Goal: Information Seeking & Learning: Learn about a topic

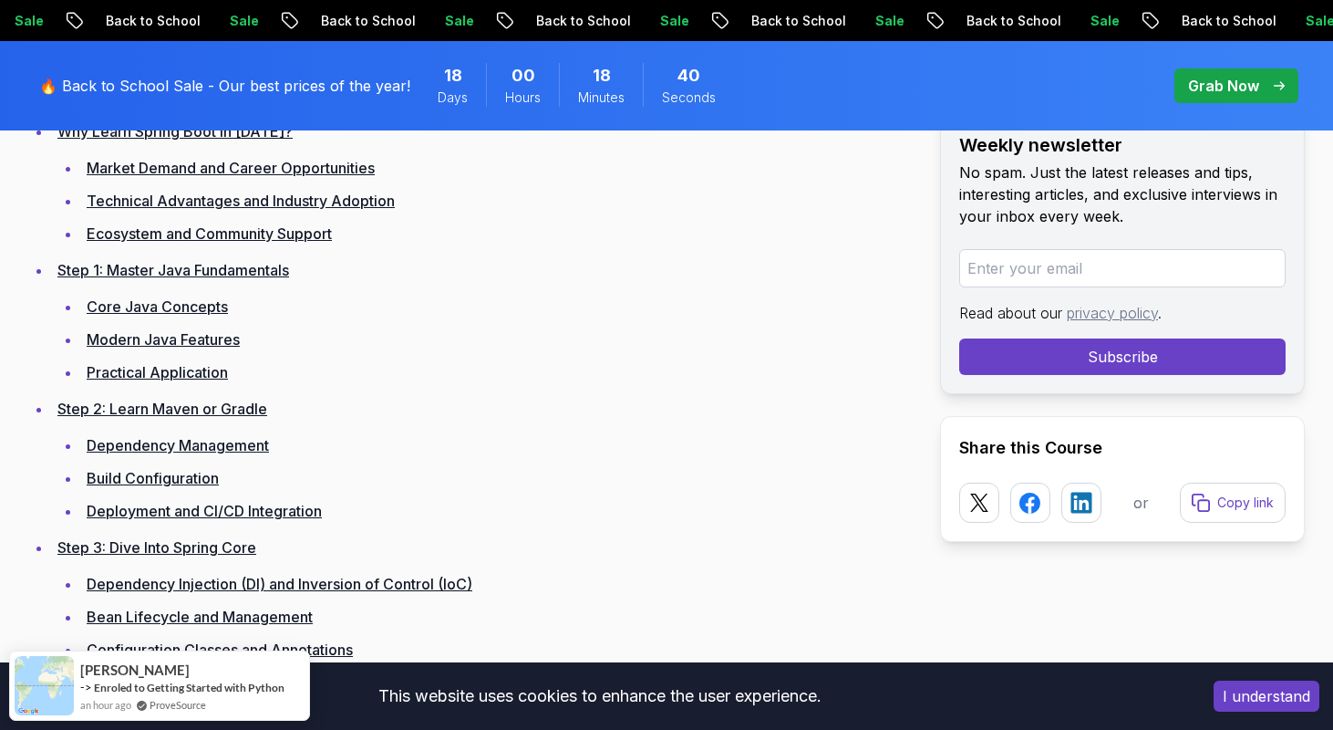
scroll to position [2625, 0]
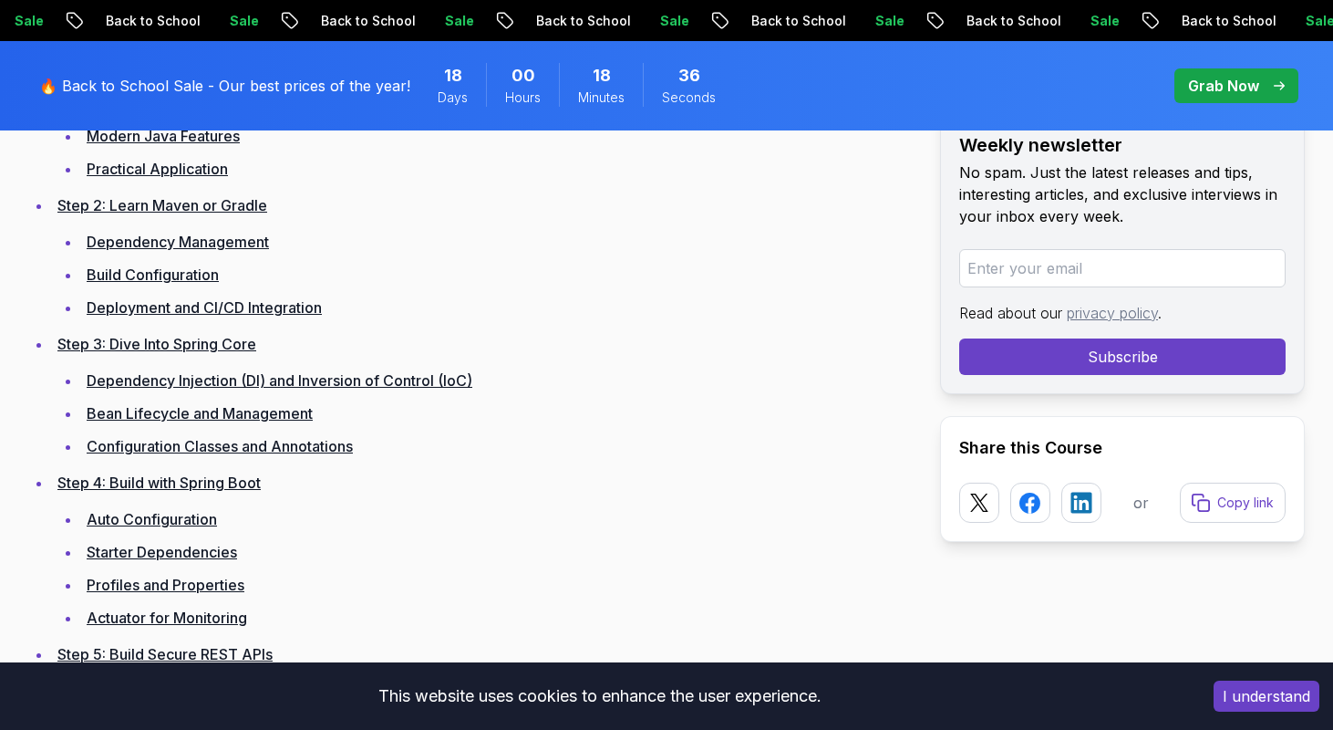
click at [174, 378] on link "Dependency Injection (DI) and Inversion of Control (IoC)" at bounding box center [280, 380] width 386 height 18
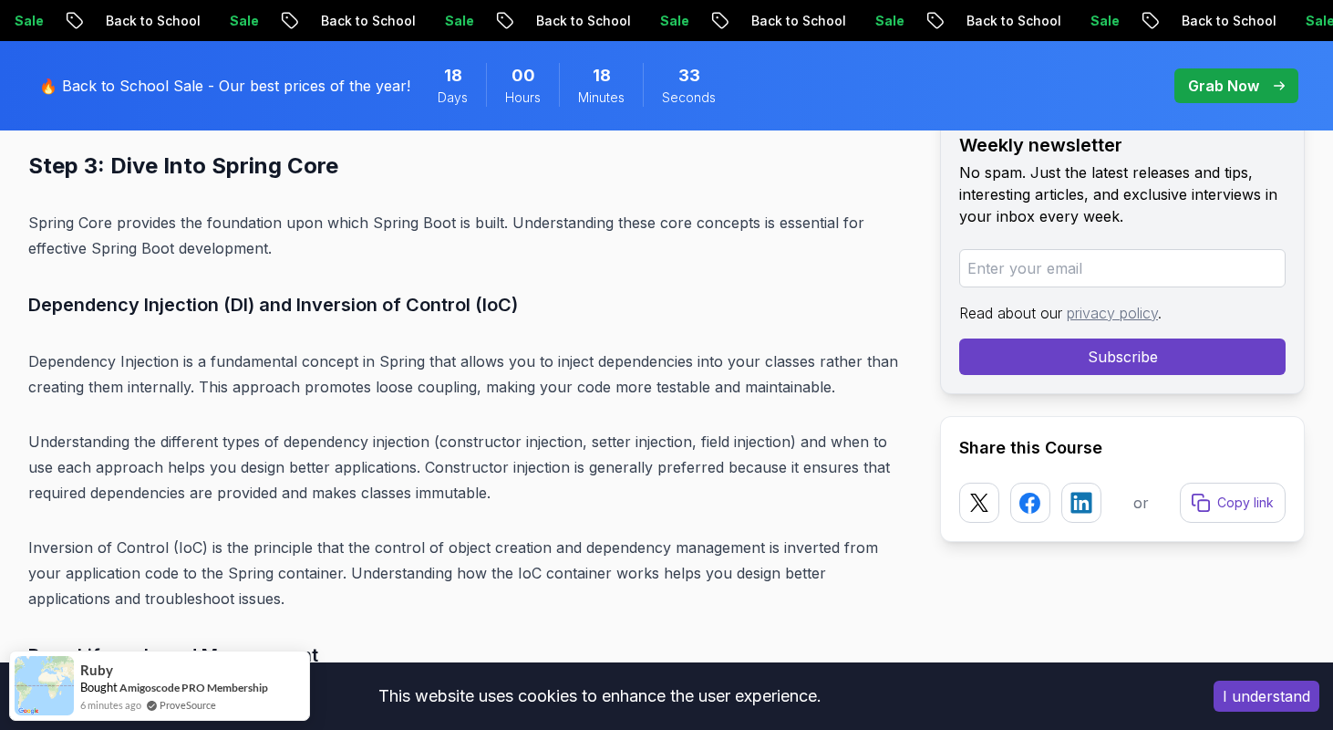
scroll to position [8330, 0]
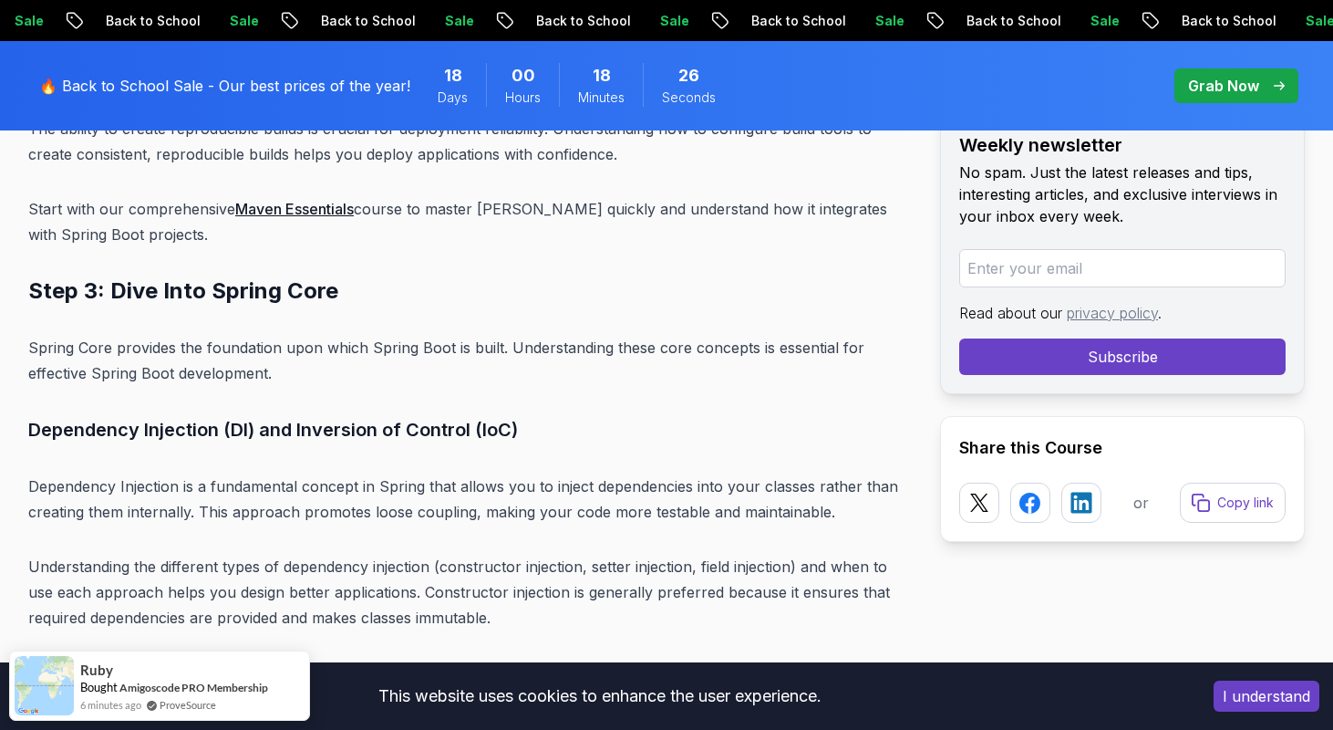
click at [65, 70] on div "🔥 Back to School Sale - Our best prices of the year! 18 Days 00 Hours 18 Minute…" at bounding box center [387, 85] width 706 height 67
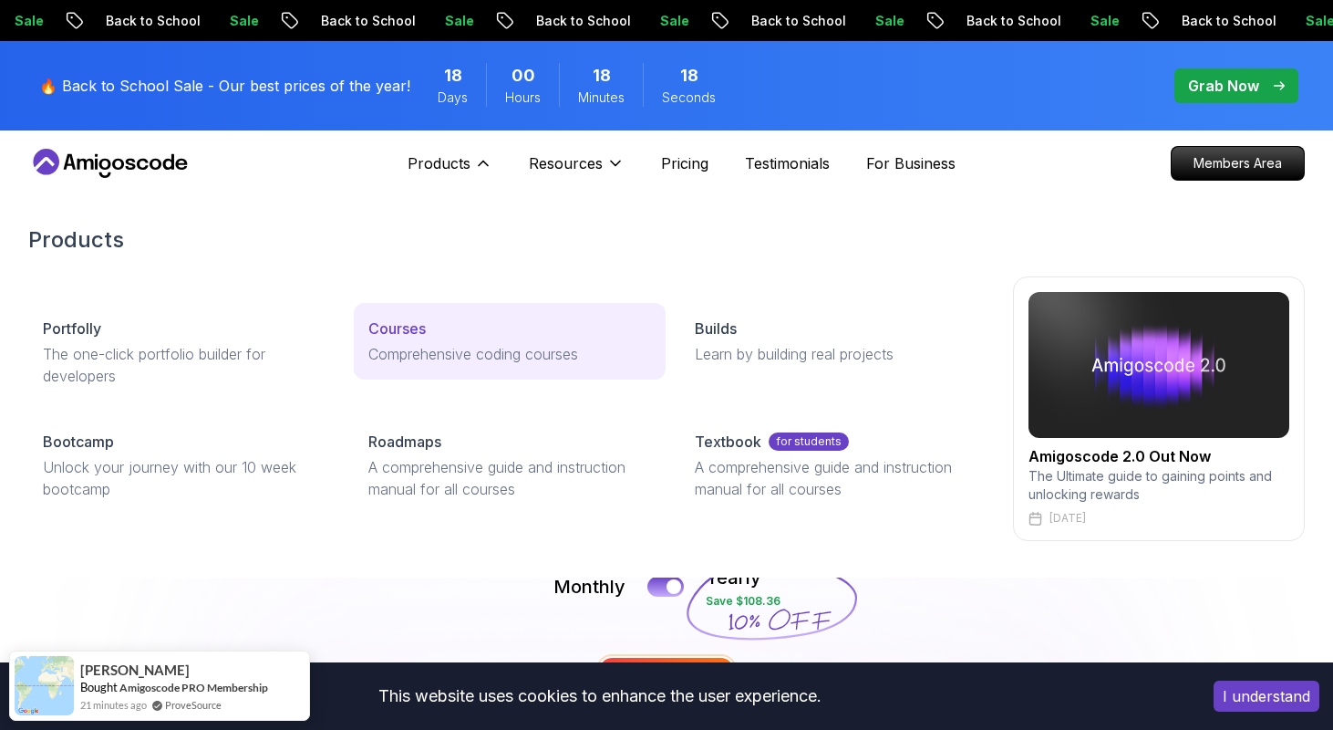
click at [399, 325] on p "Courses" at bounding box center [396, 328] width 57 height 22
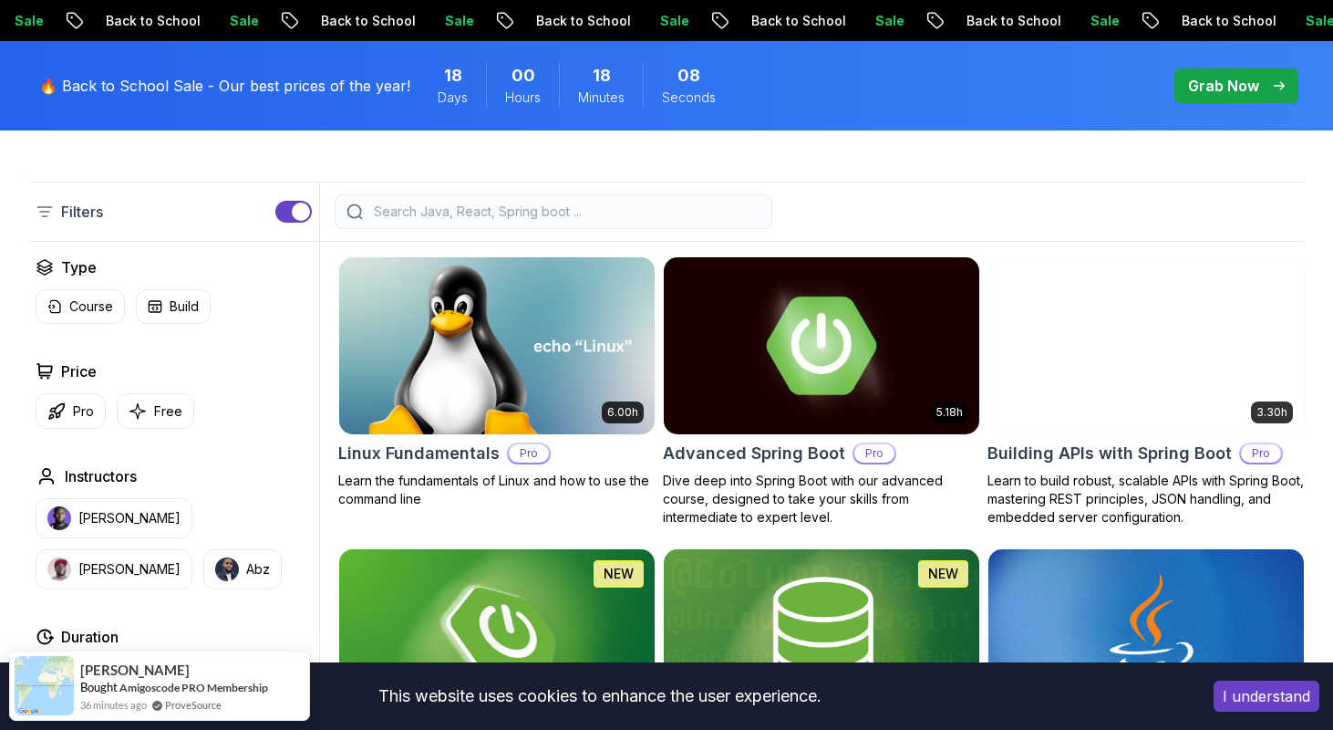
scroll to position [442, 0]
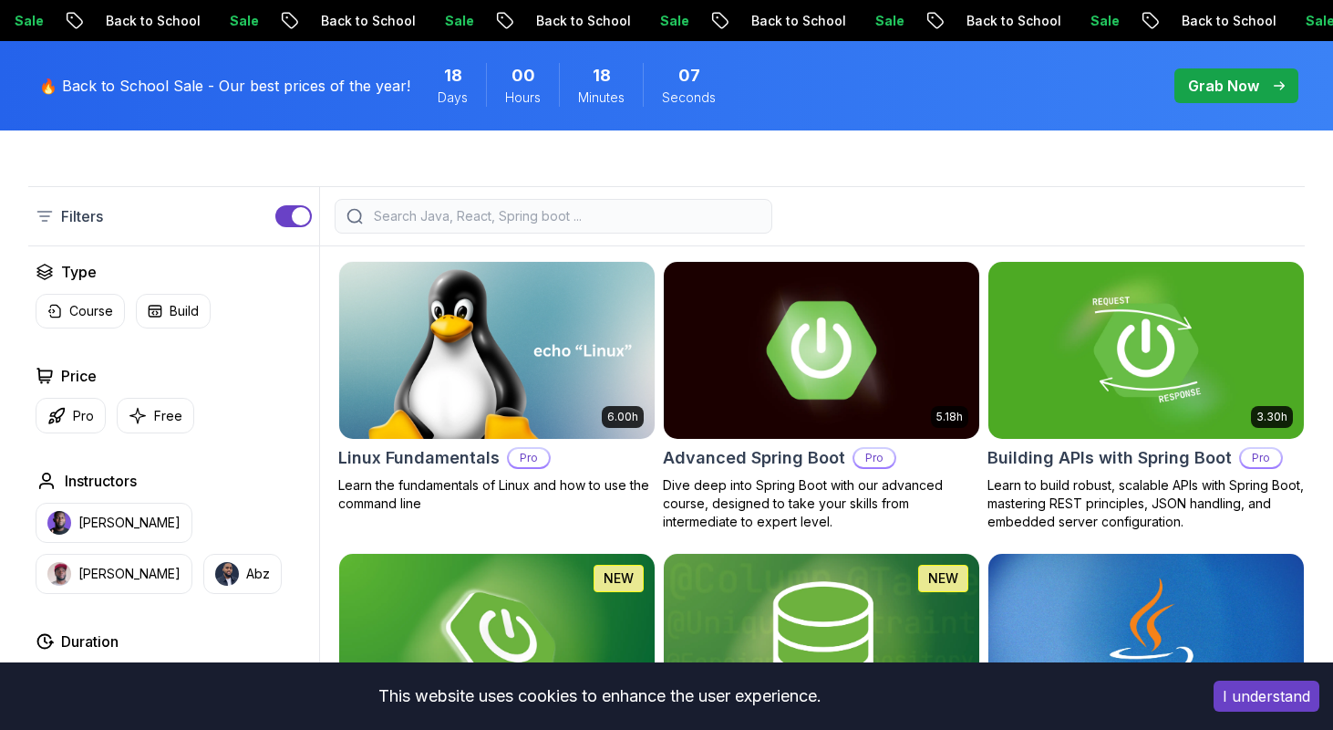
click at [777, 280] on img at bounding box center [821, 349] width 331 height 185
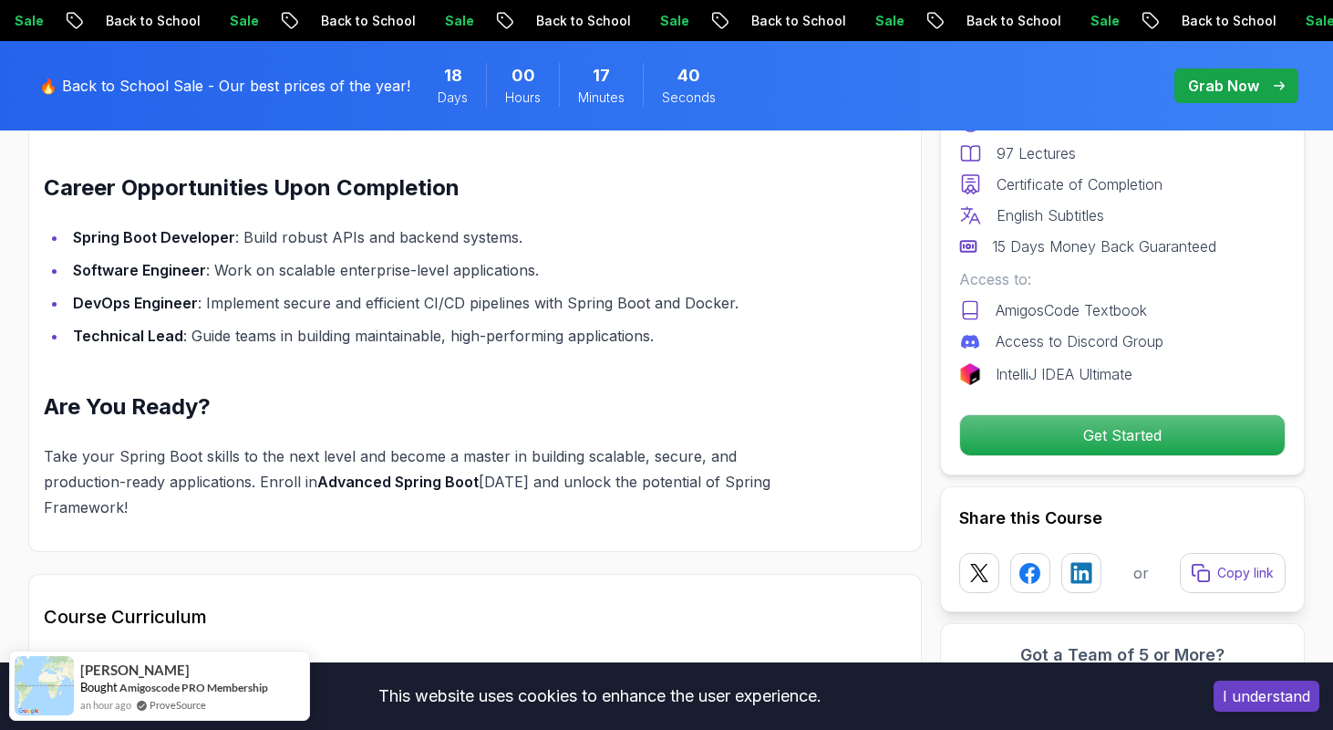
scroll to position [2006, 0]
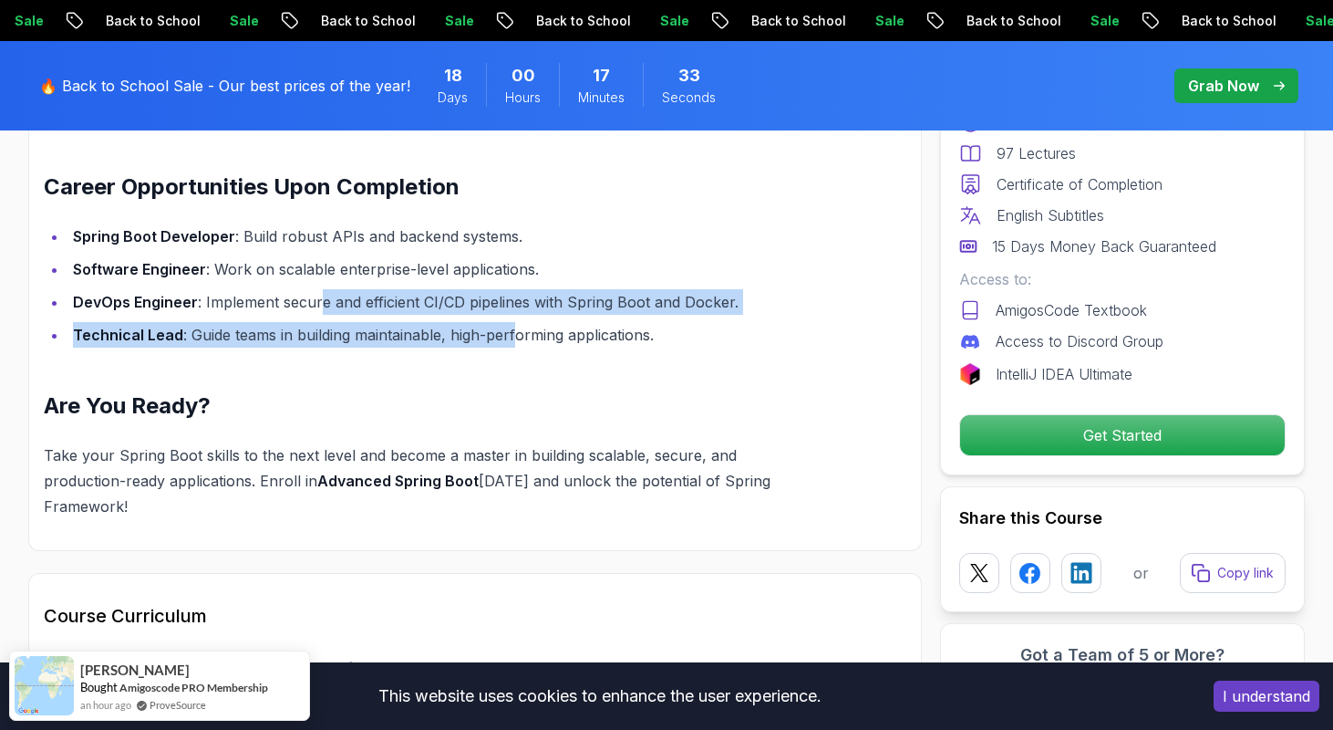
drag, startPoint x: 320, startPoint y: 275, endPoint x: 519, endPoint y: 306, distance: 201.2
click at [519, 306] on ul "Spring Boot Developer : Build robust APIs and backend systems. Software Enginee…" at bounding box center [432, 285] width 776 height 124
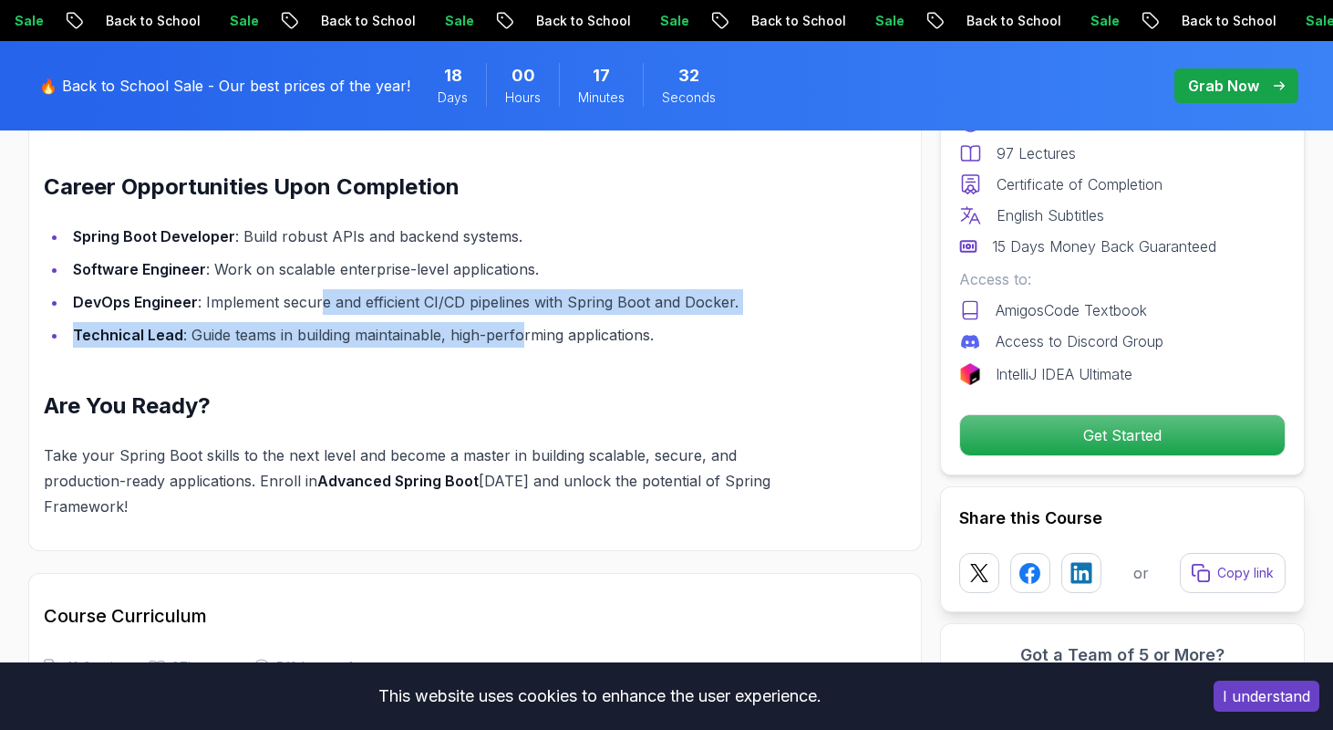
click at [439, 322] on li "Technical Lead : Guide teams in building maintainable, high-performing applicat…" at bounding box center [443, 335] width 752 height 26
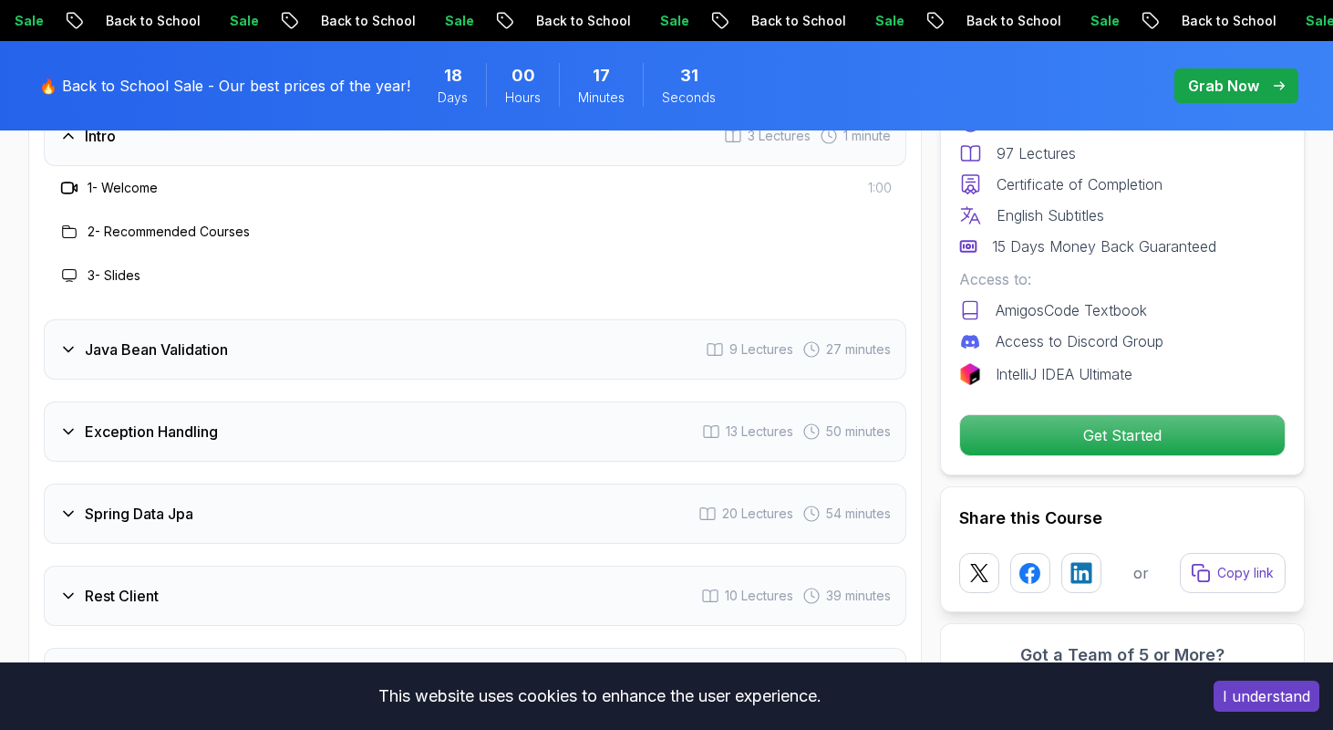
scroll to position [2607, 0]
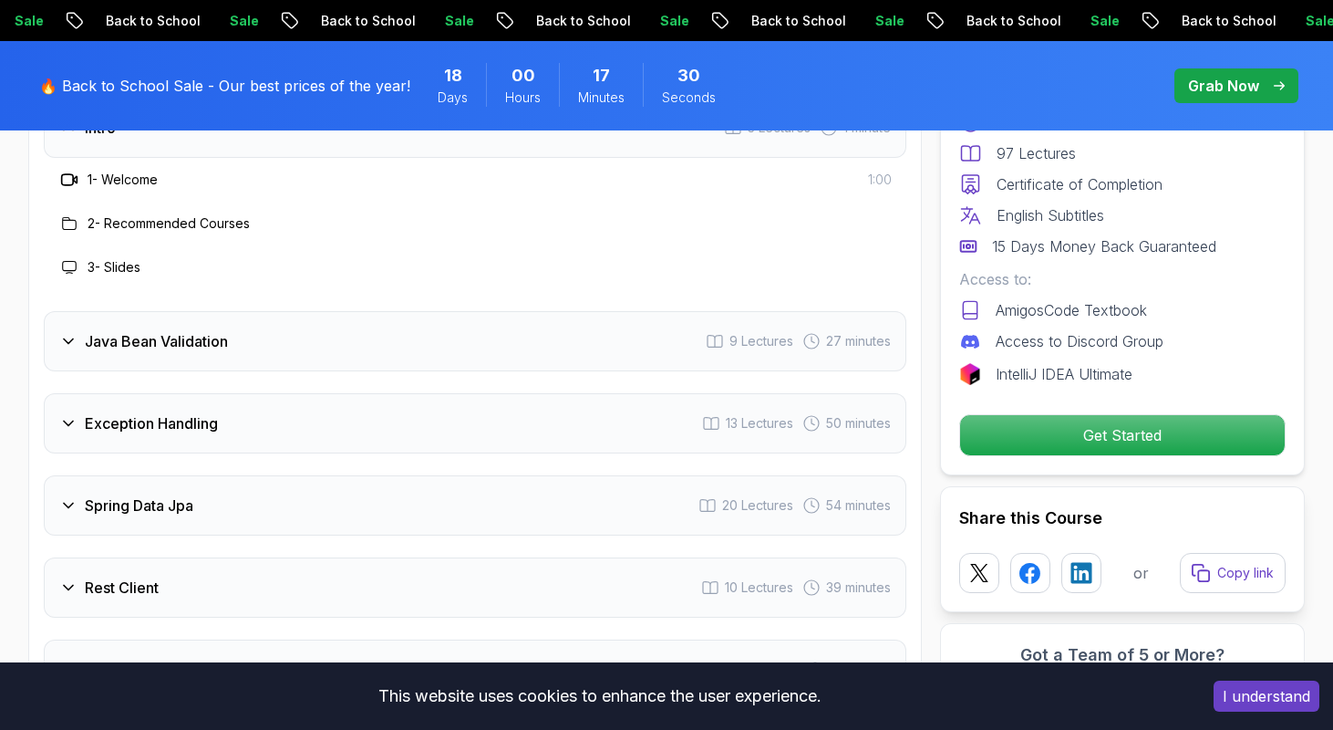
click at [439, 312] on div "Java Bean Validation 9 Lectures 27 minutes" at bounding box center [475, 341] width 863 height 60
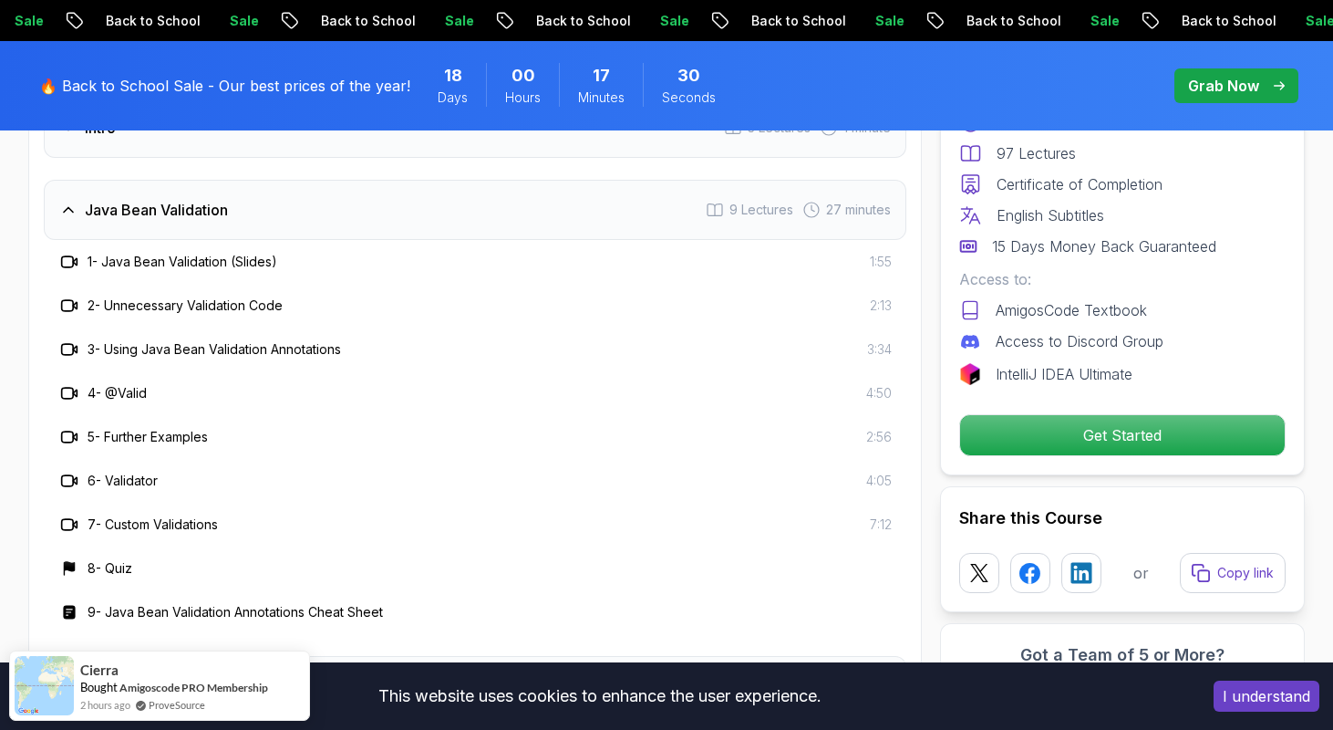
click at [439, 338] on div "3 - Using Java Bean Validation Annotations 3:34" at bounding box center [475, 349] width 834 height 22
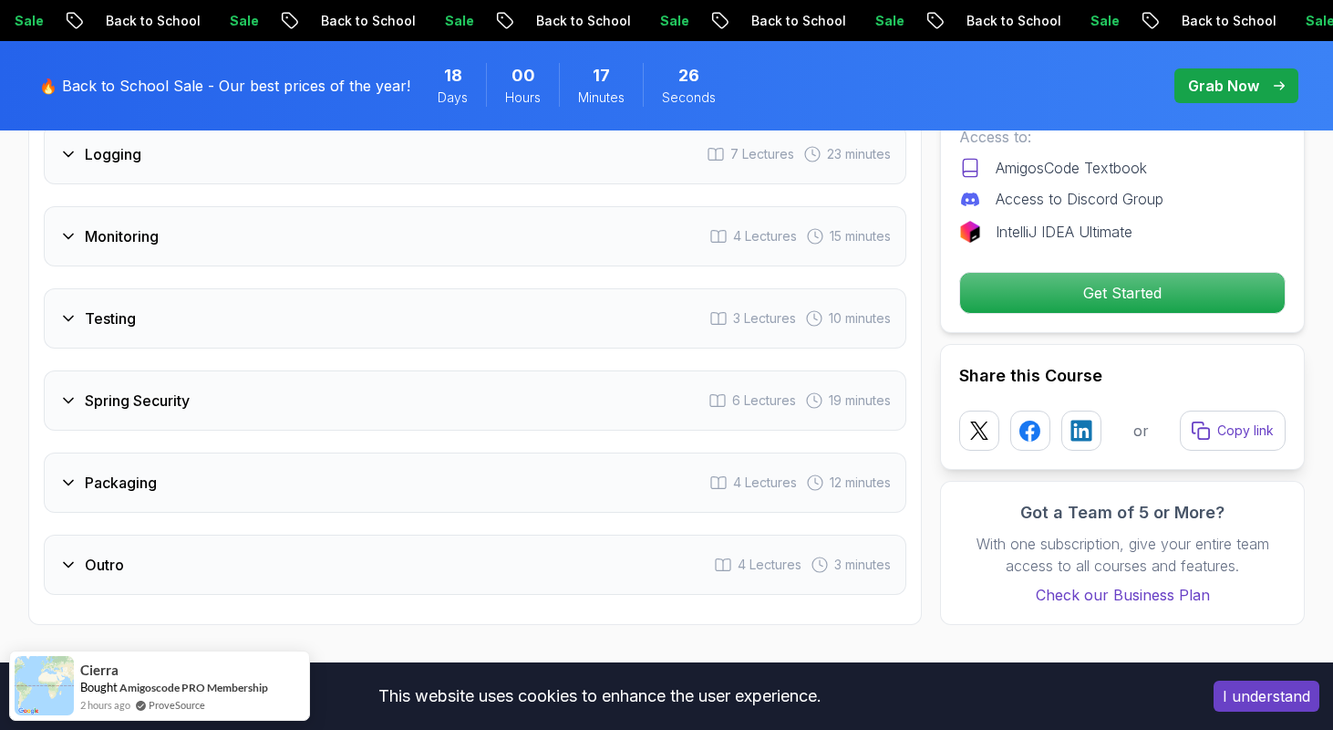
scroll to position [3550, 0]
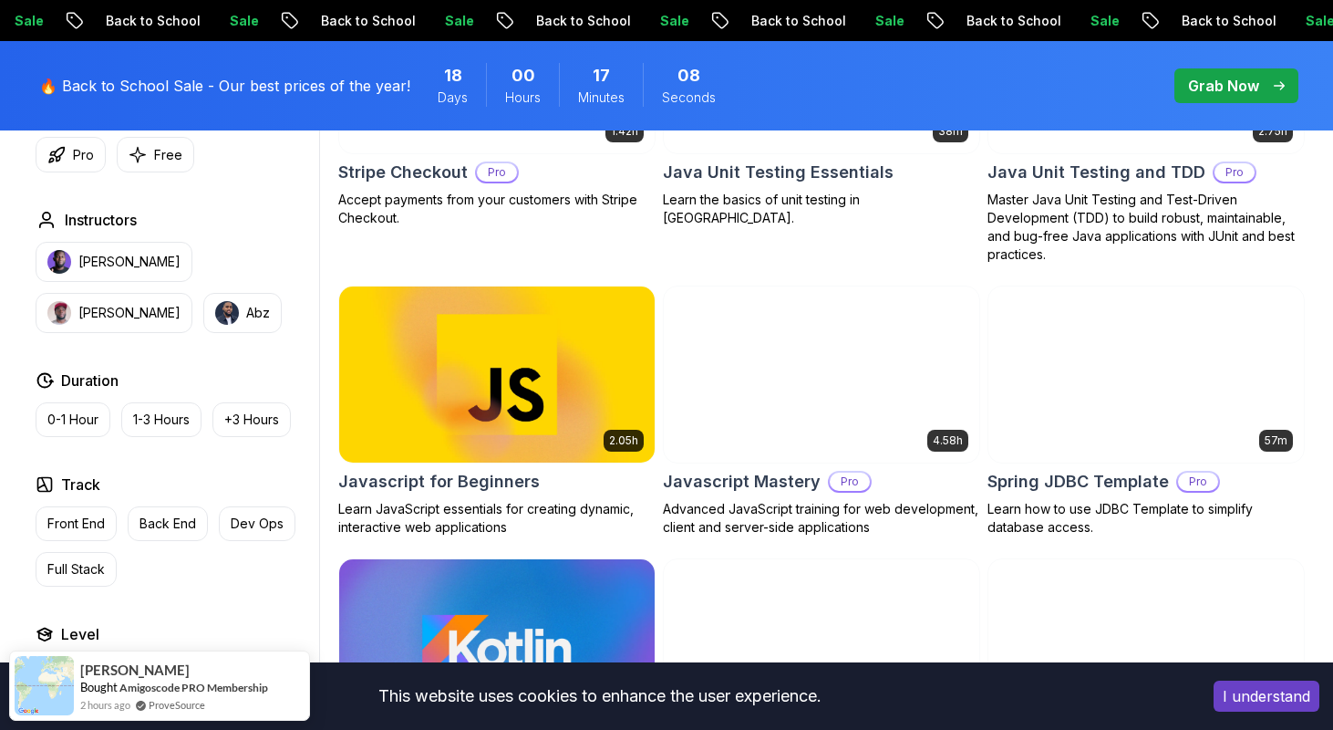
scroll to position [3354, 0]
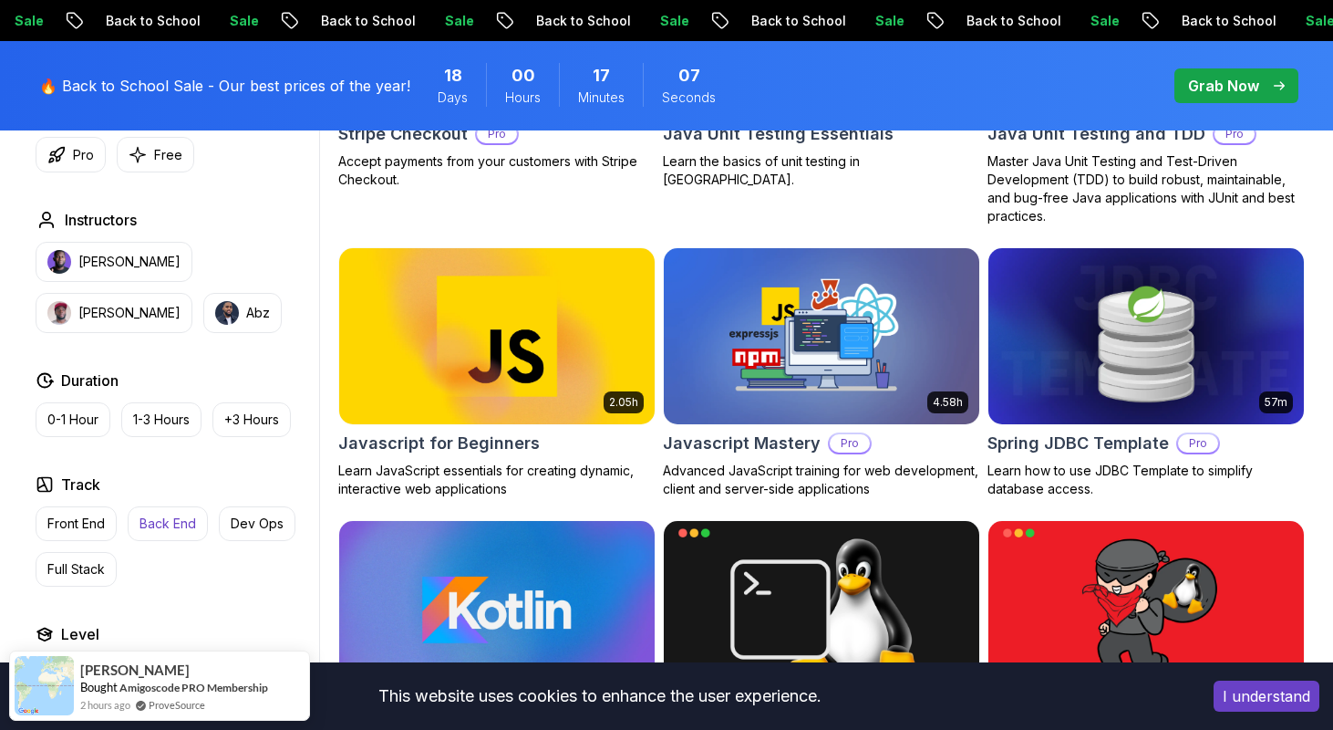
click at [165, 524] on p "Back End" at bounding box center [168, 523] width 57 height 18
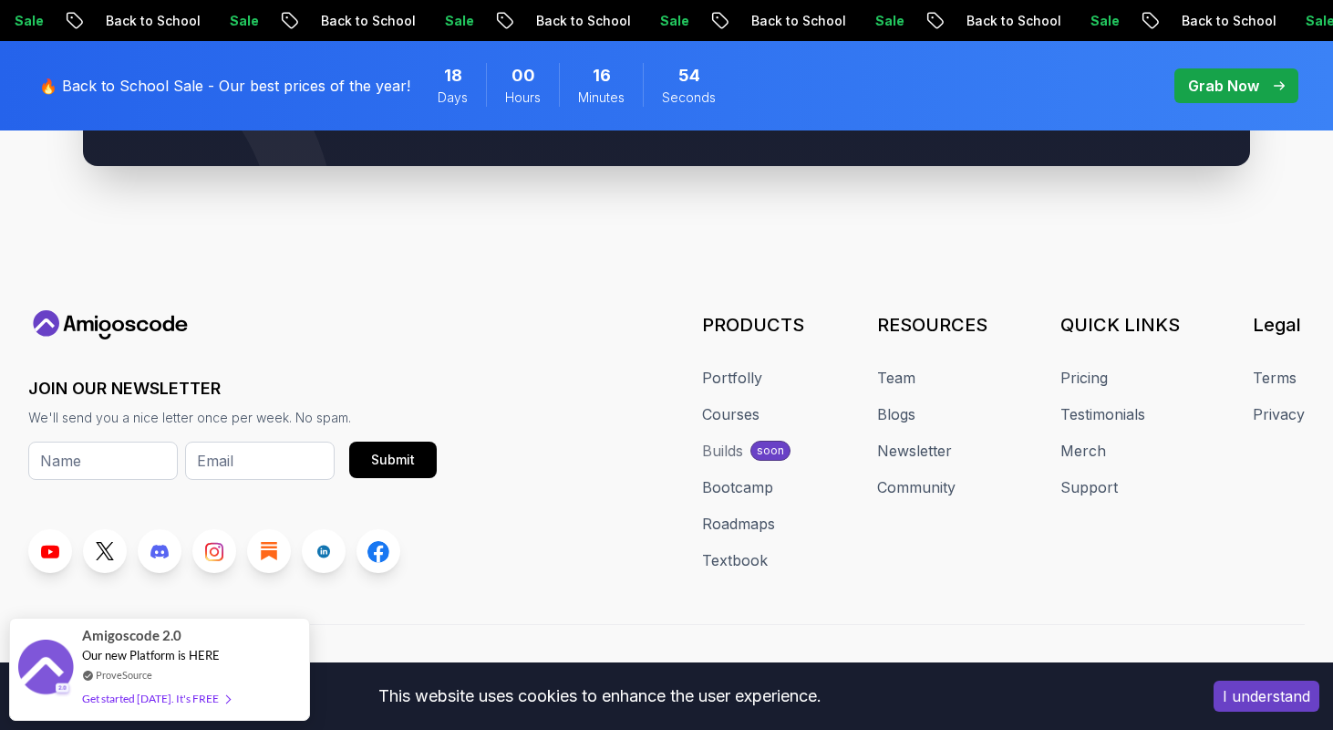
scroll to position [5869, 0]
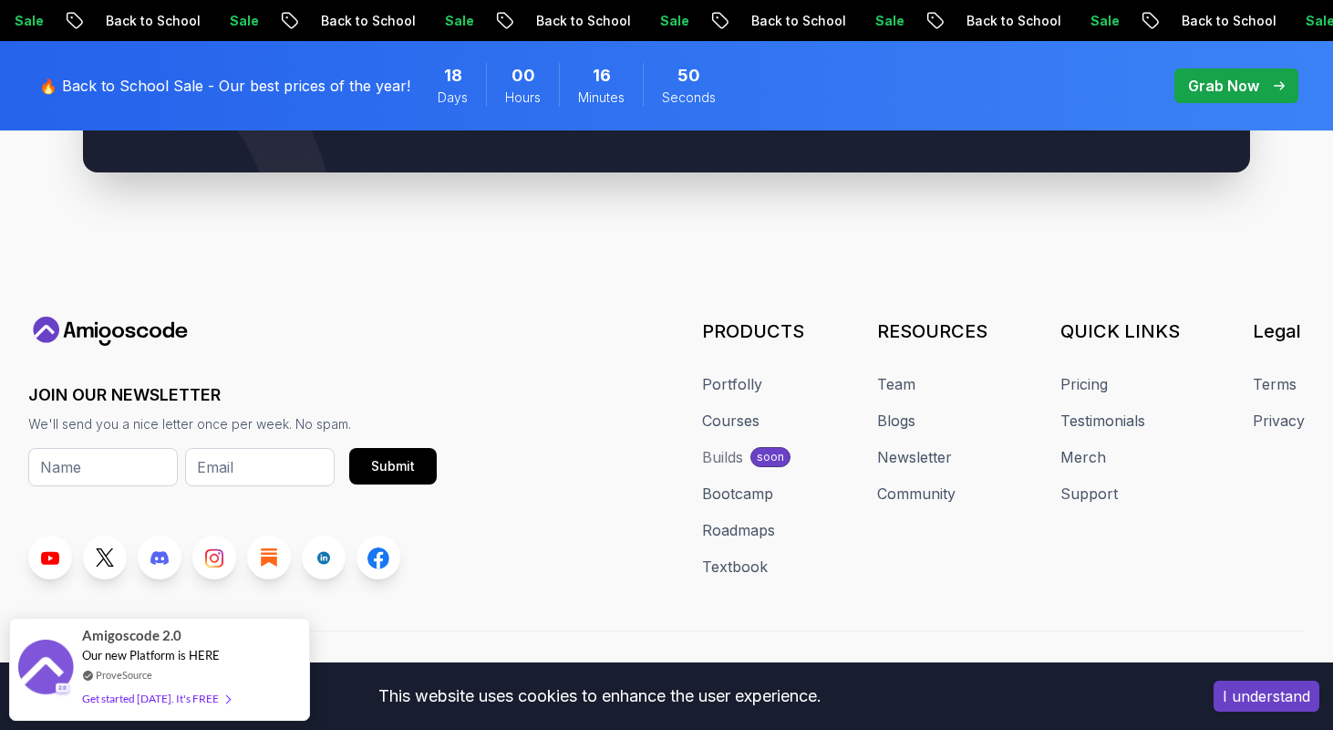
scroll to position [7950, 0]
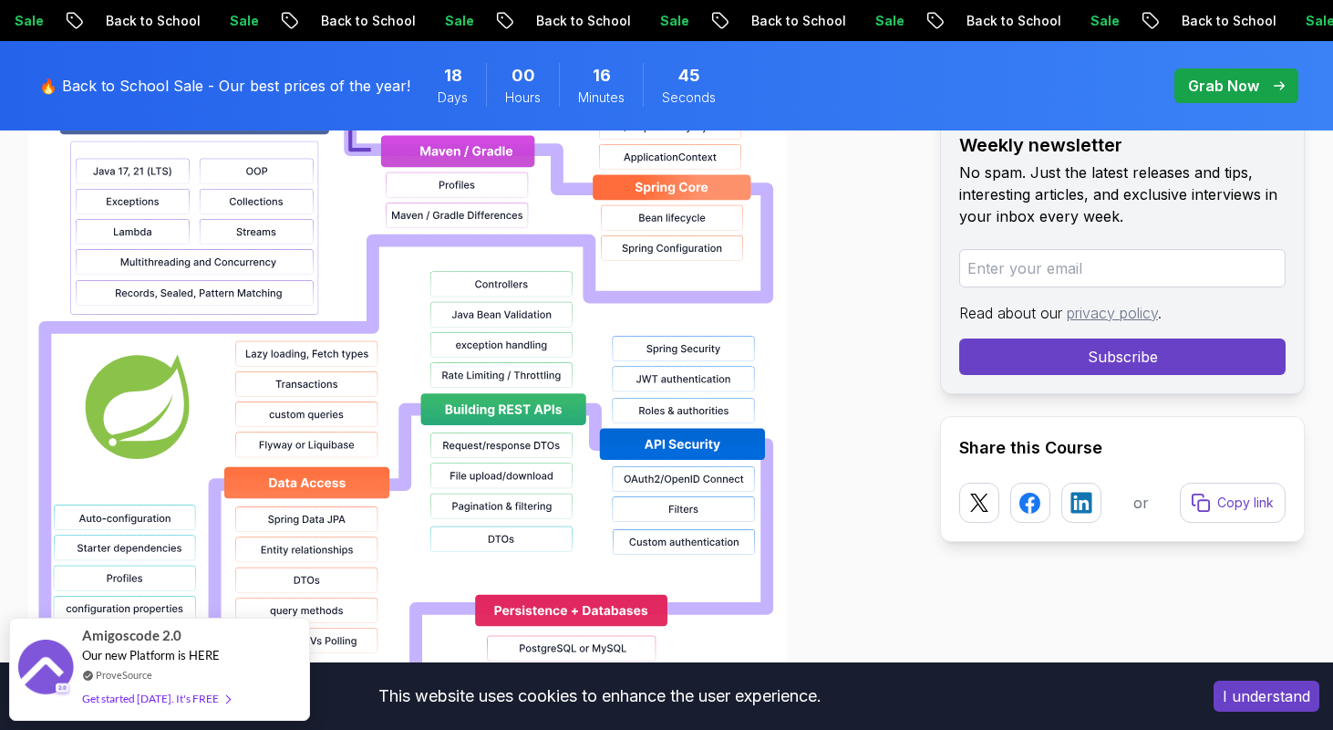
scroll to position [1529, 0]
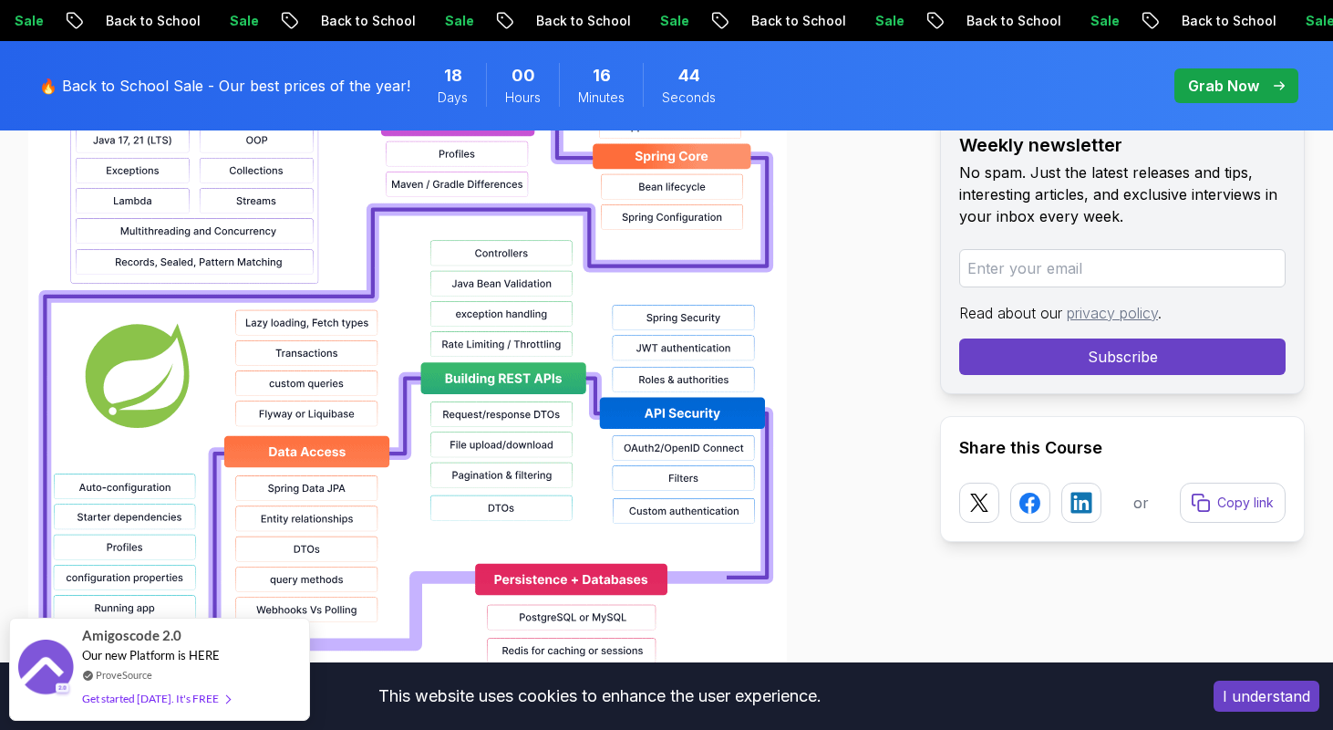
click at [290, 441] on img at bounding box center [407, 547] width 759 height 1167
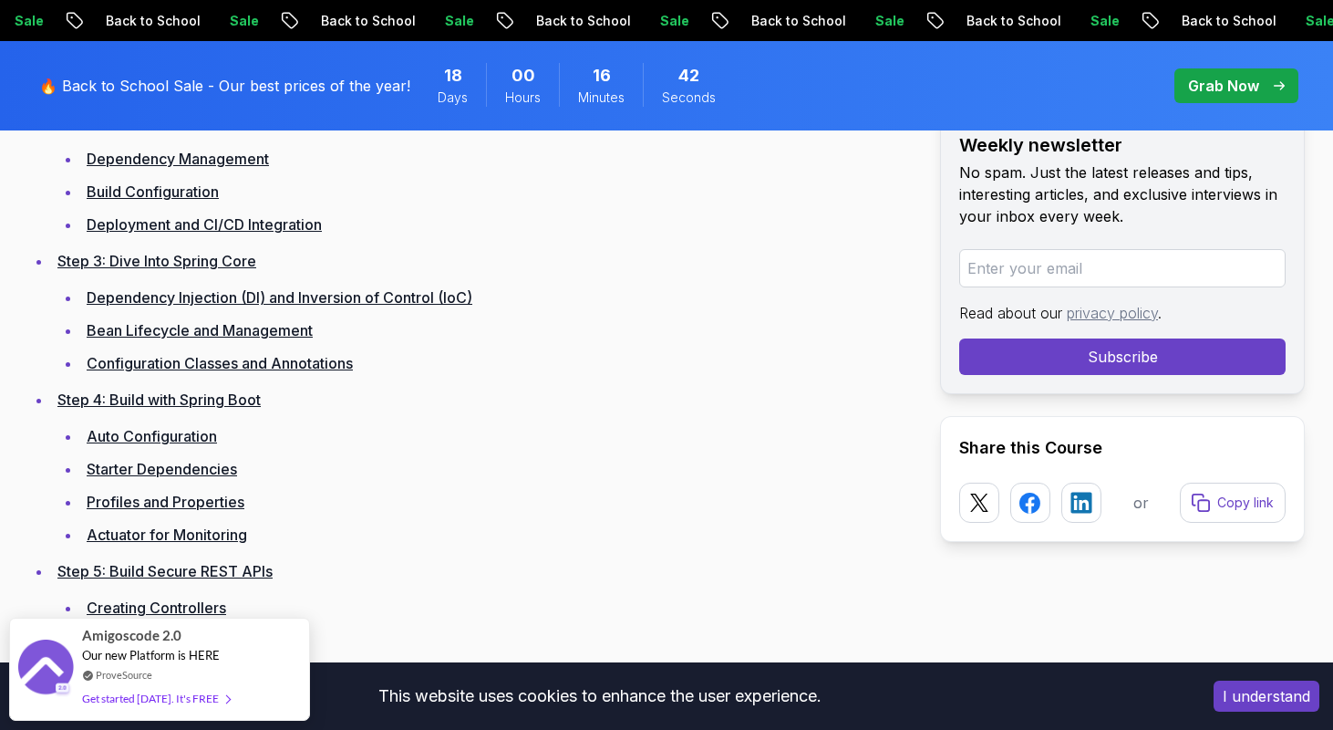
scroll to position [3044, 0]
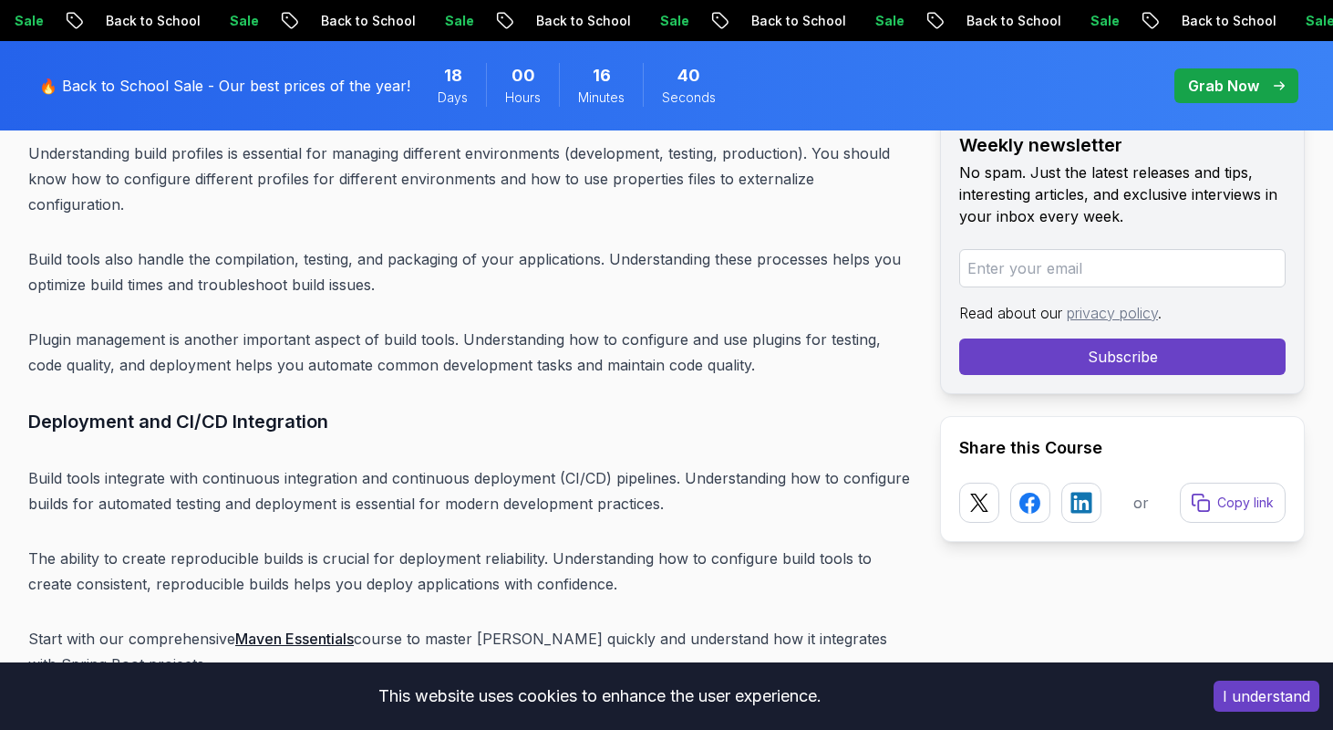
scroll to position [7950, 0]
